Goal: Find specific page/section: Find specific page/section

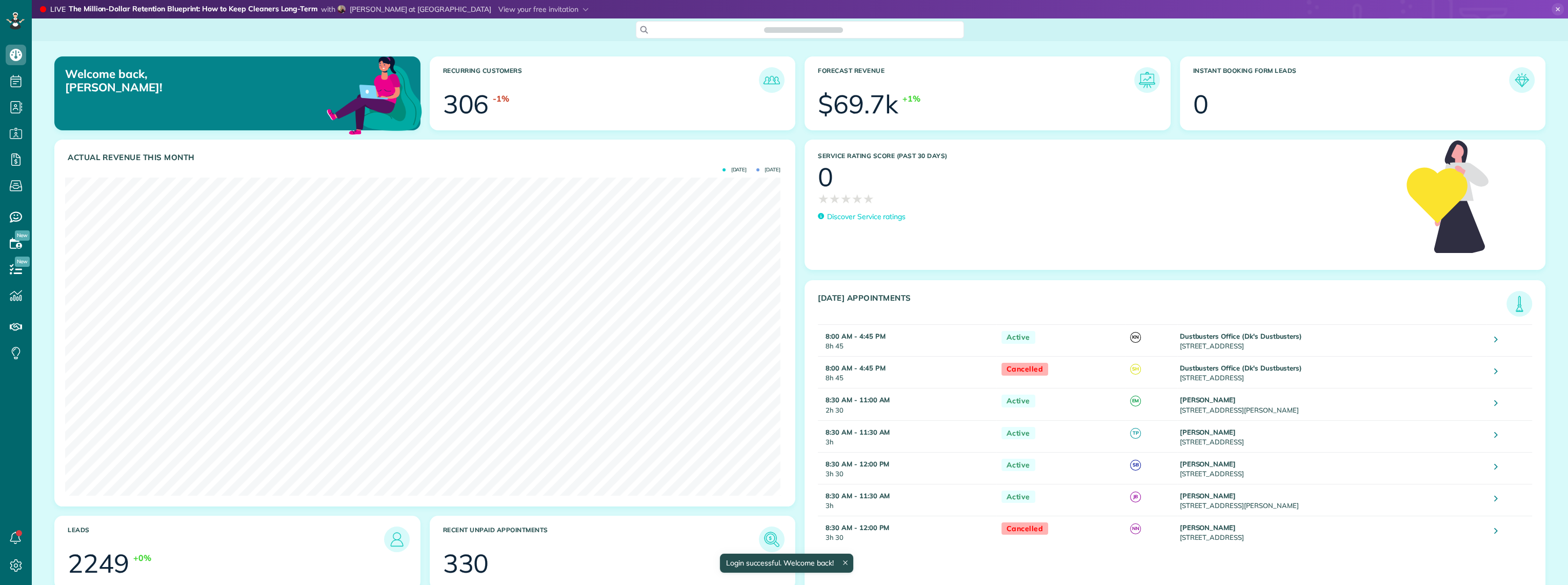
scroll to position [317, 715]
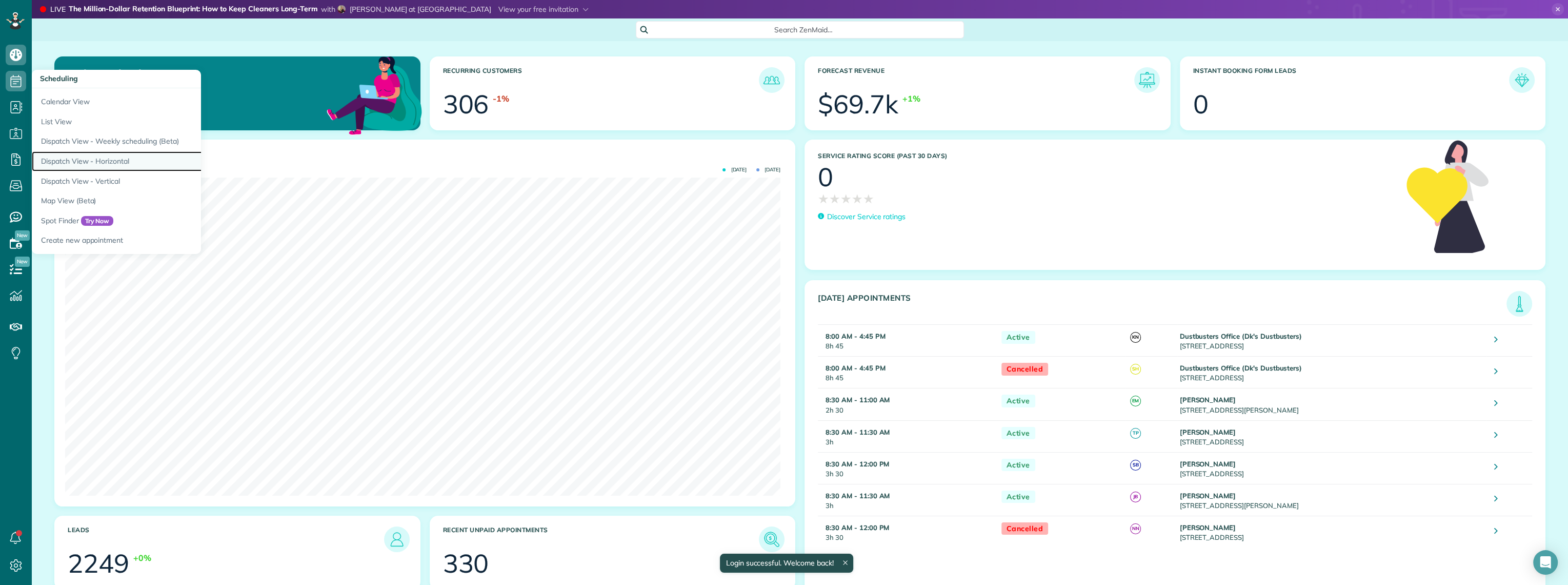
click at [87, 162] on link "Dispatch View - Horizontal" at bounding box center [159, 162] width 256 height 20
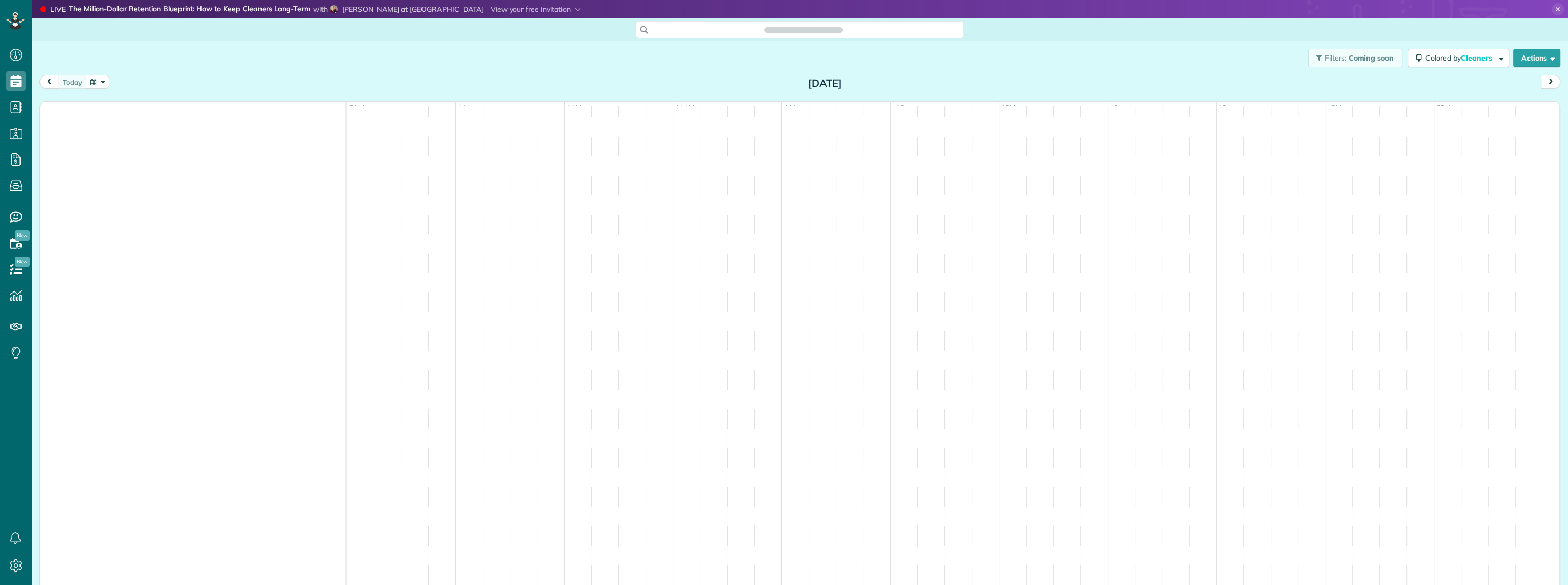
scroll to position [584, 32]
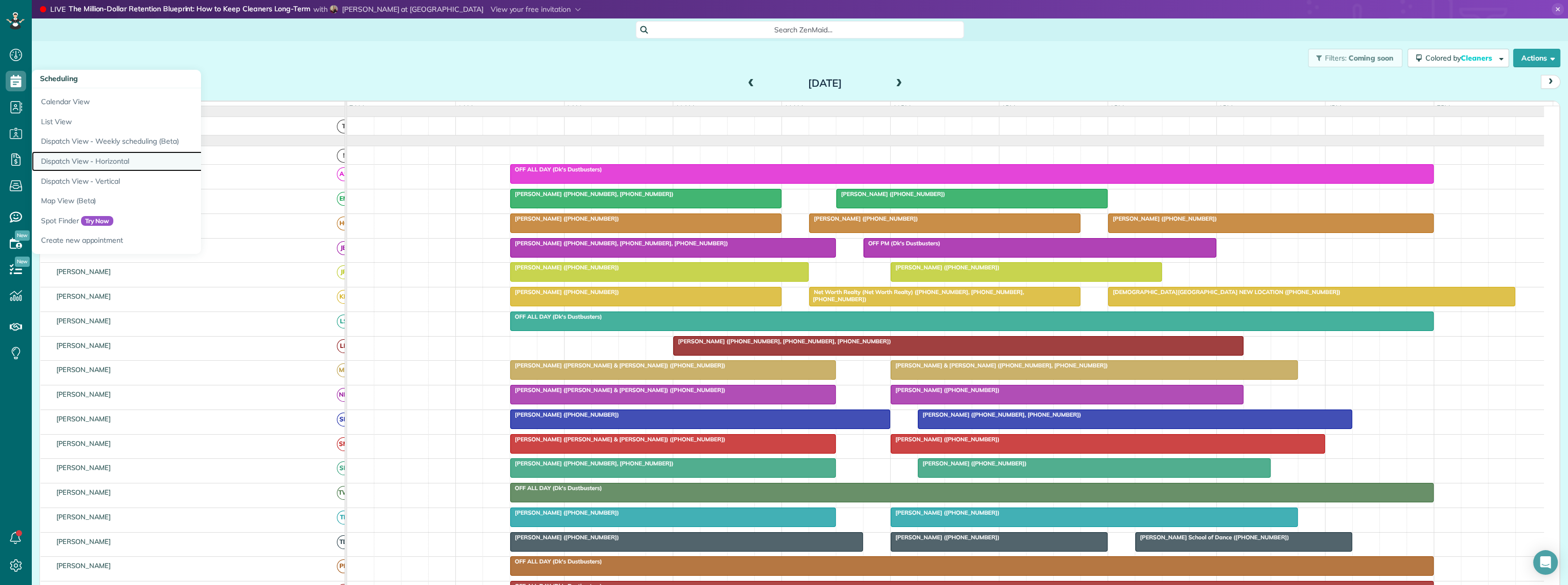
click at [107, 156] on link "Dispatch View - Horizontal" at bounding box center [159, 162] width 256 height 20
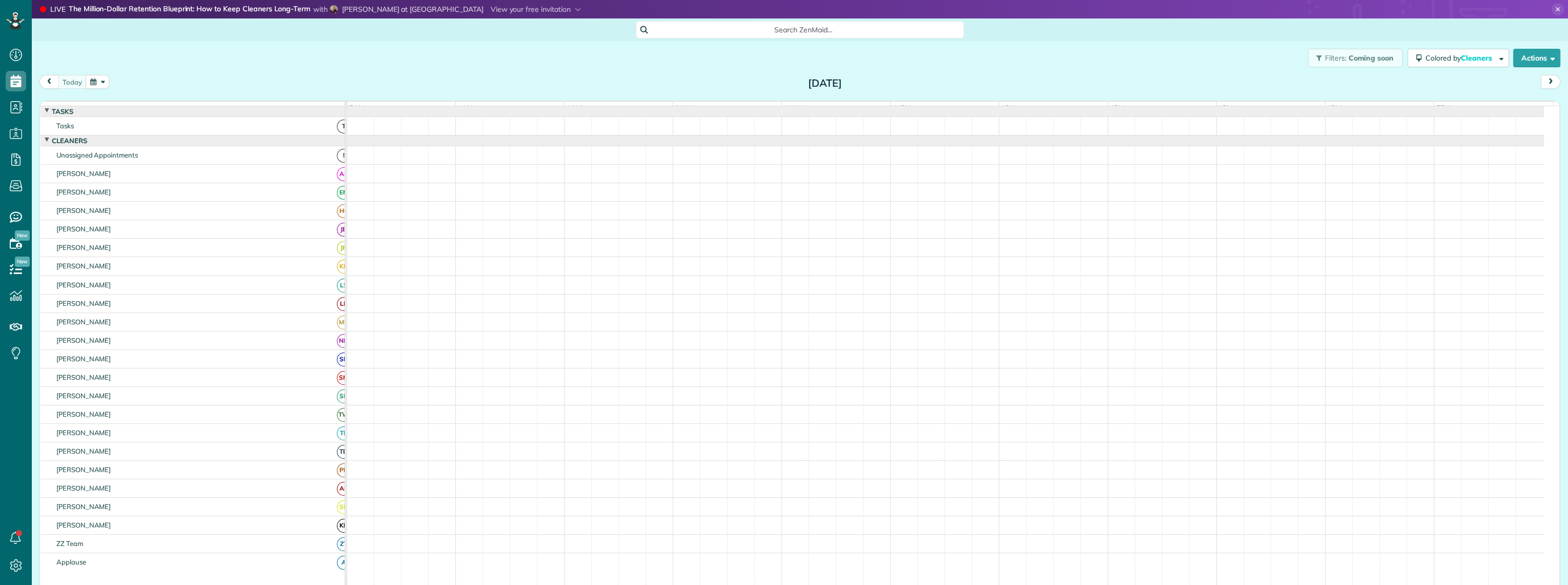
scroll to position [4, 4]
